Goal: Check status: Check status

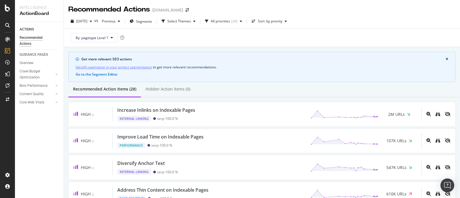
scroll to position [57, 0]
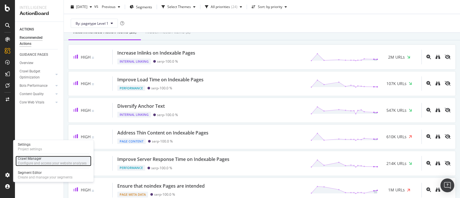
click at [36, 163] on div "Configure and access your website analyses" at bounding box center [52, 163] width 69 height 5
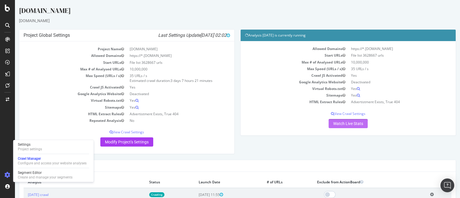
click at [355, 124] on link "Watch Live Stats" at bounding box center [347, 123] width 39 height 9
